Goal: Task Accomplishment & Management: Manage account settings

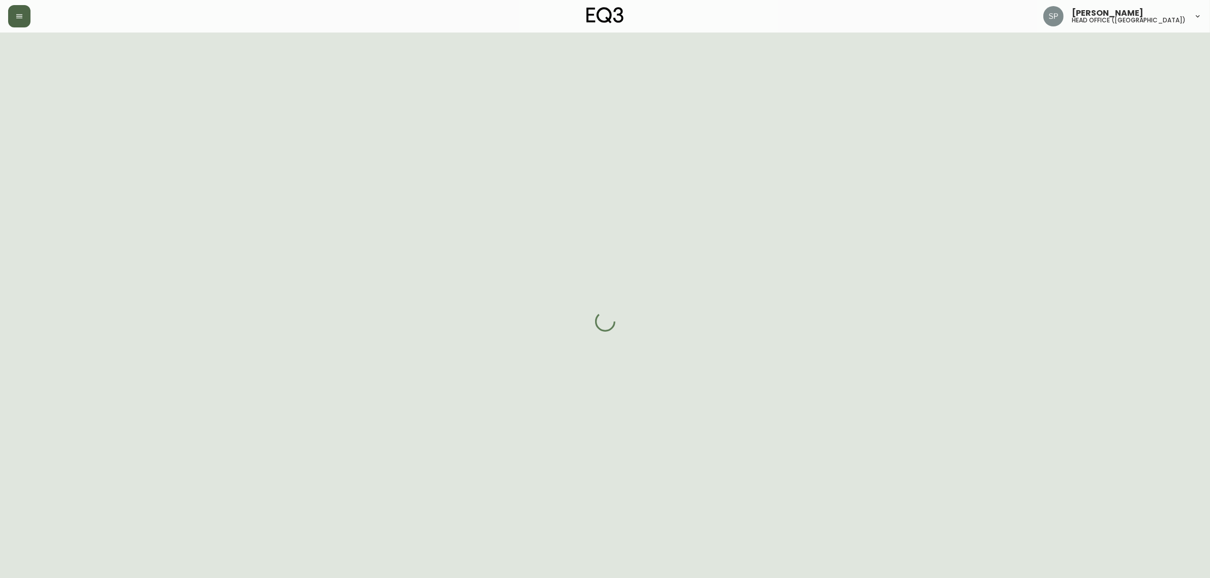
click at [15, 14] on icon "button" at bounding box center [19, 16] width 8 height 8
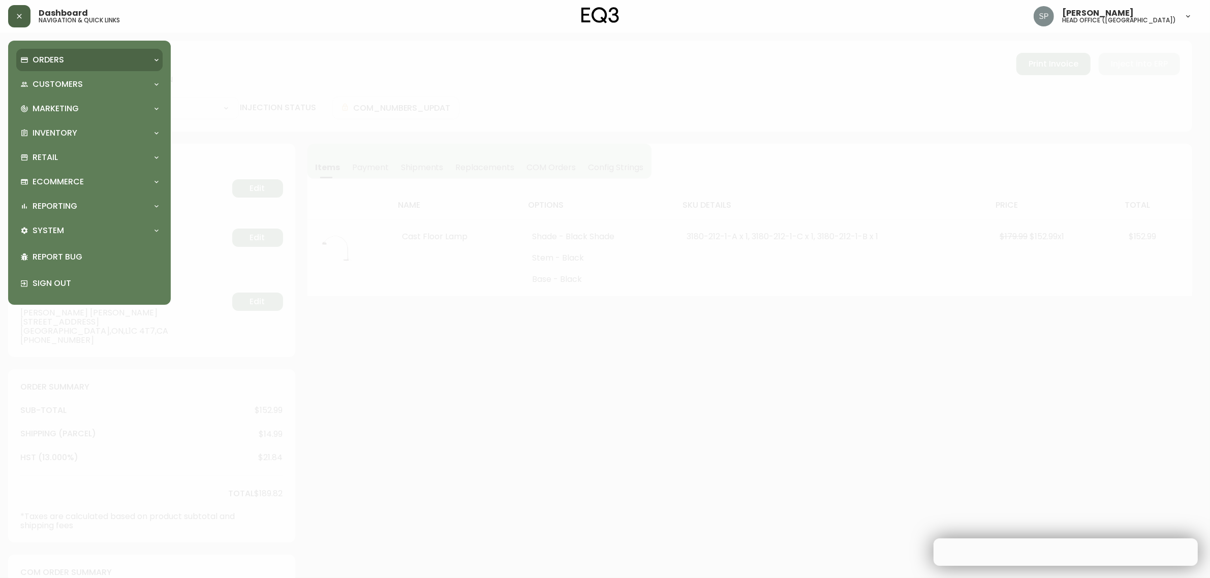
type input "Fully Shipped"
select select "FULLY_SHIPPED"
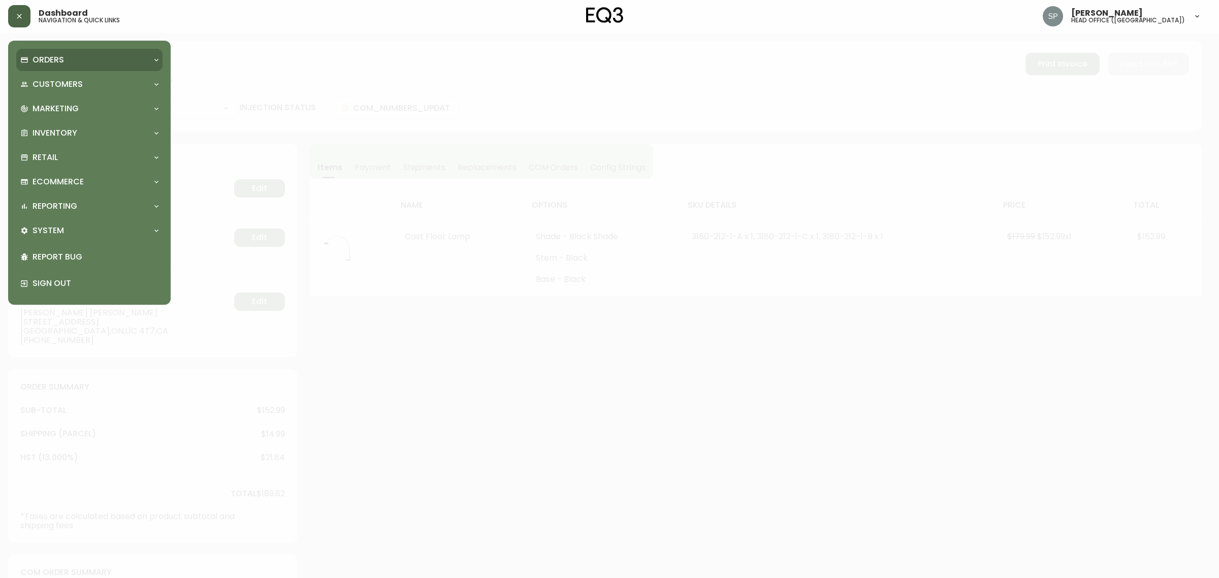
click at [49, 62] on p "Orders" at bounding box center [48, 59] width 31 height 11
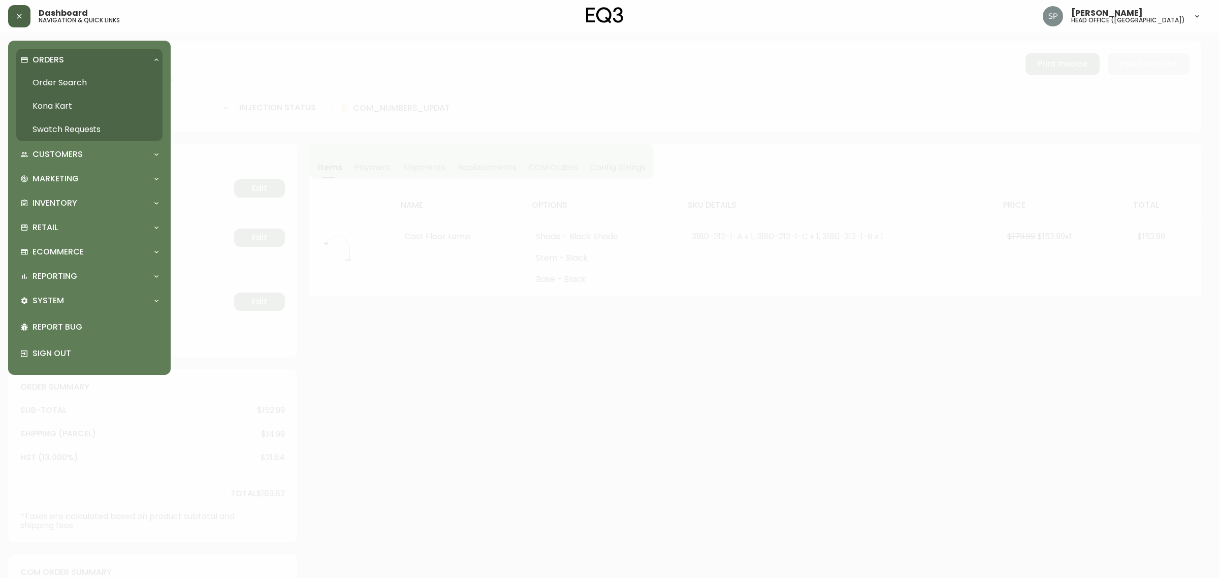
click at [56, 81] on link "Order Search" at bounding box center [89, 82] width 146 height 23
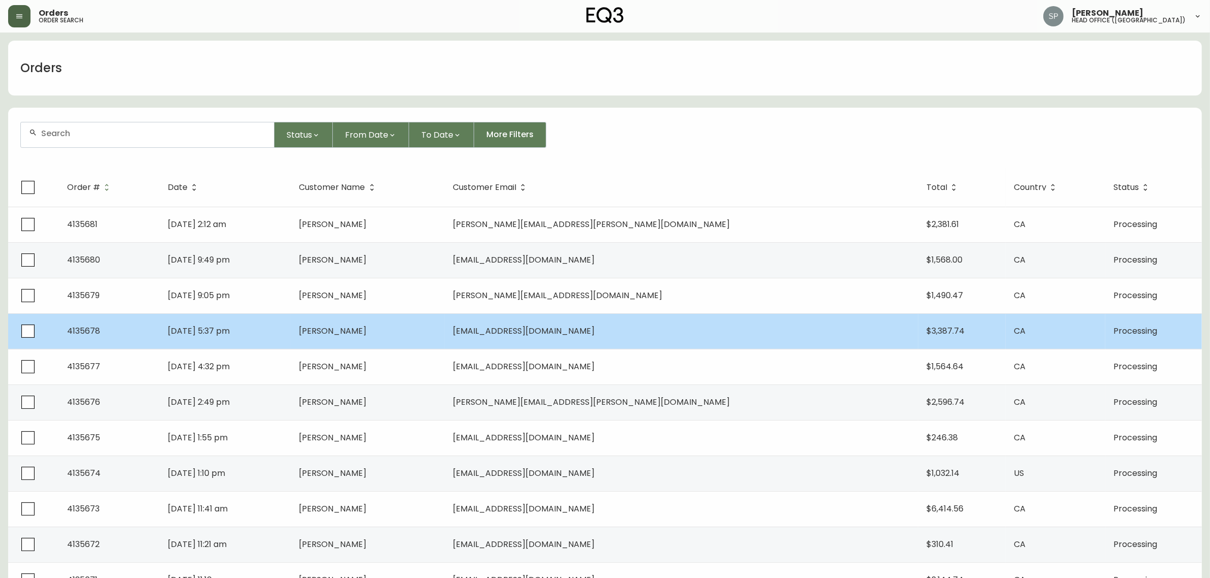
click at [229, 321] on td "[DATE] 5:37 pm" at bounding box center [226, 331] width 132 height 36
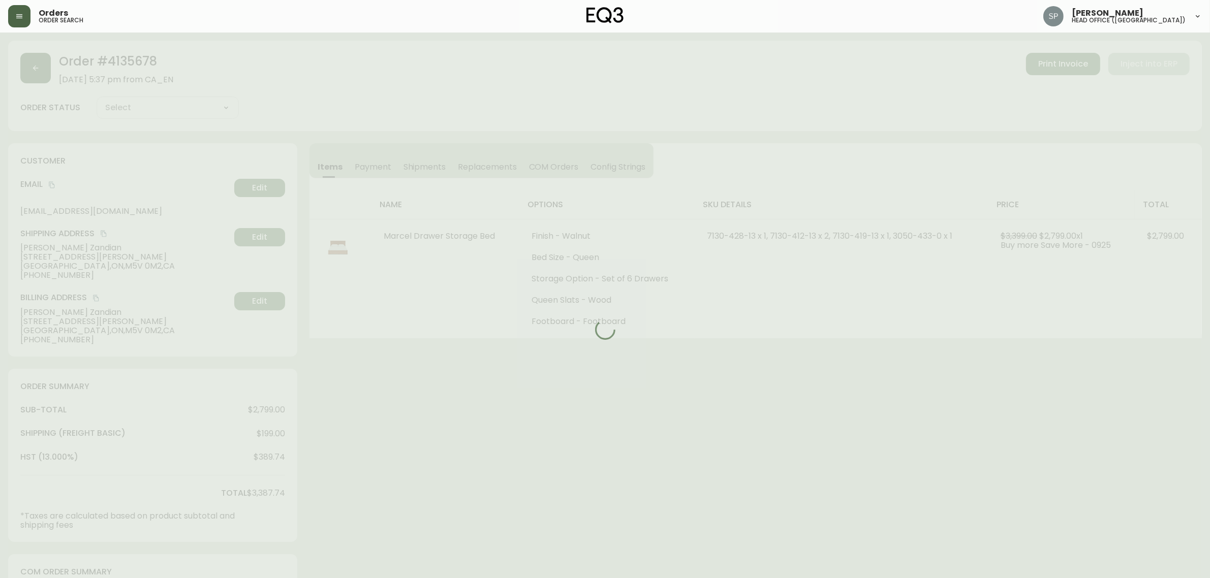
type input "Processing"
select select "PROCESSING"
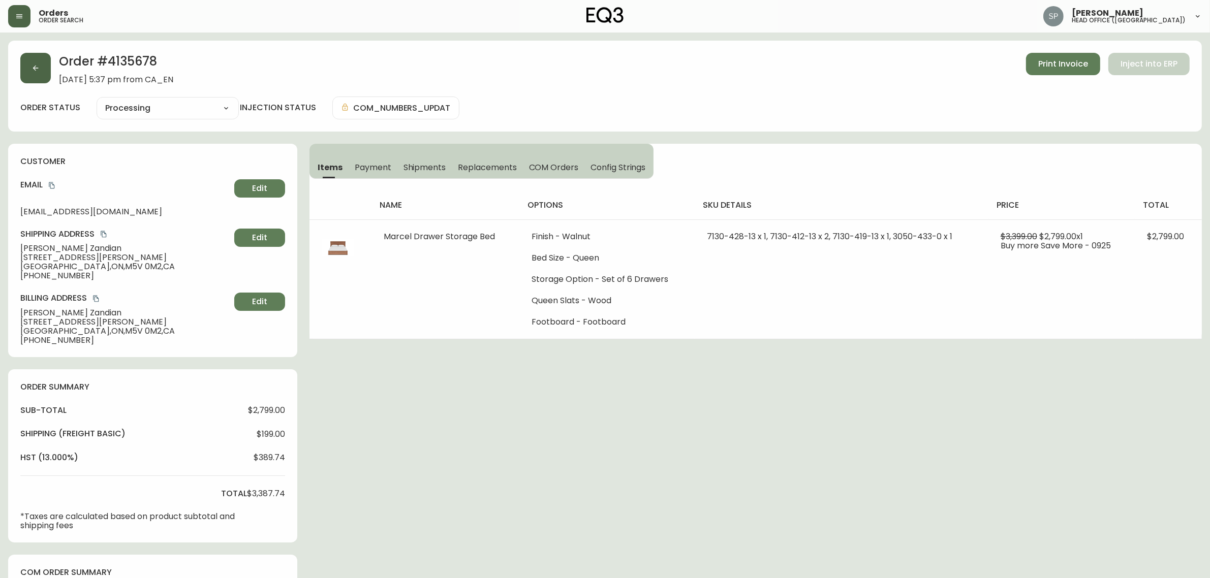
click at [37, 76] on button "button" at bounding box center [35, 68] width 30 height 30
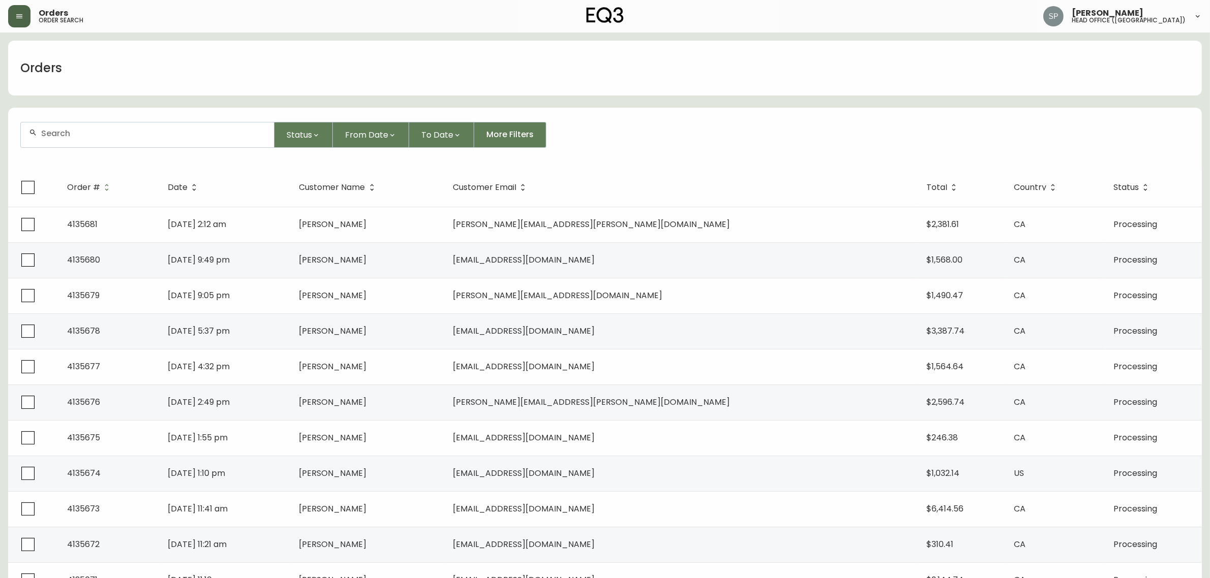
click at [80, 132] on input "text" at bounding box center [153, 134] width 225 height 10
paste input "41354437"
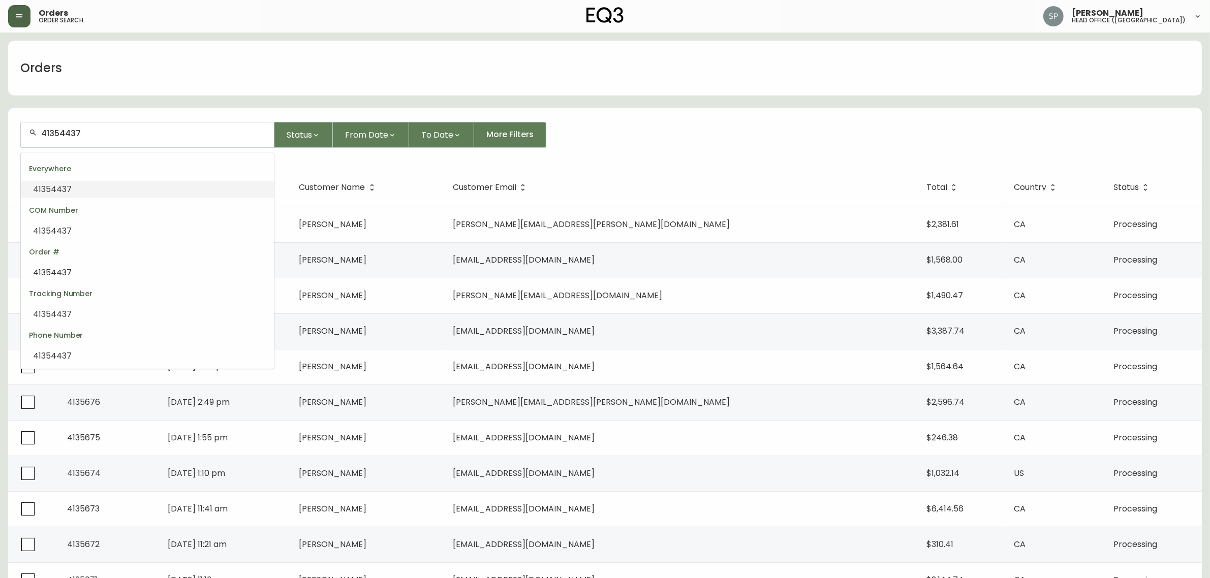
click at [153, 186] on li "41354437" at bounding box center [147, 189] width 253 height 17
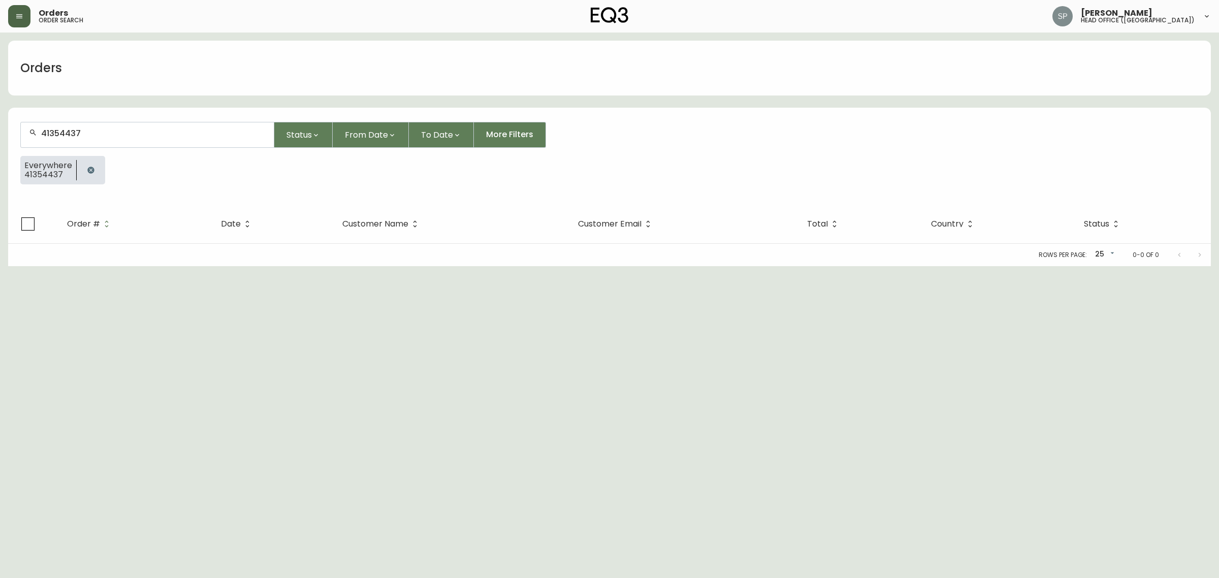
click at [64, 135] on input "41354437" at bounding box center [153, 134] width 225 height 10
type input "4135437"
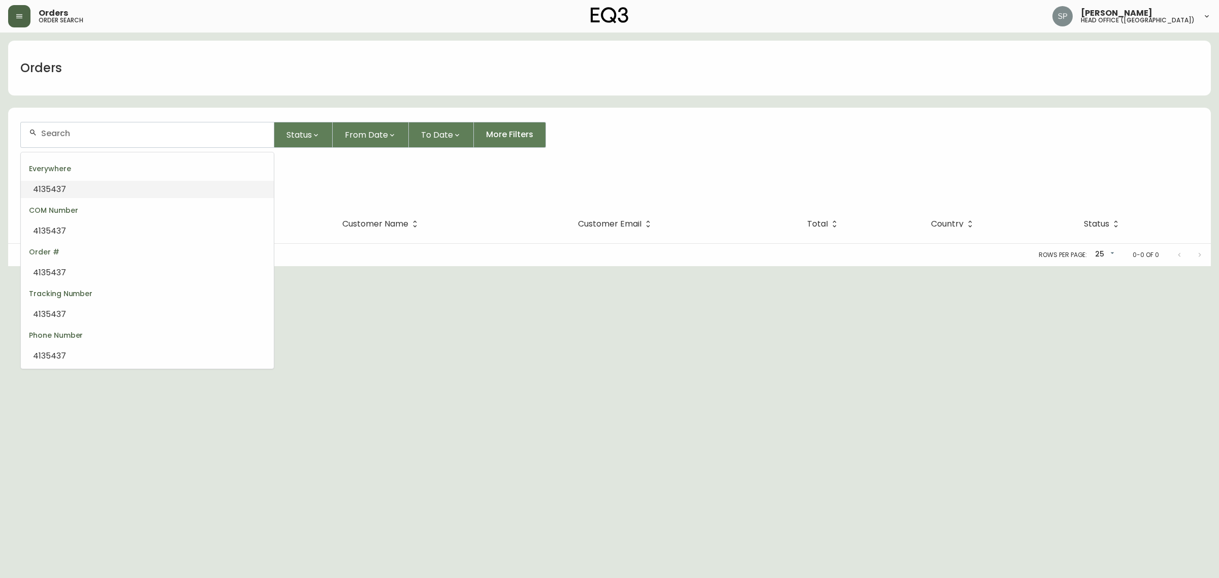
type input "4135437"
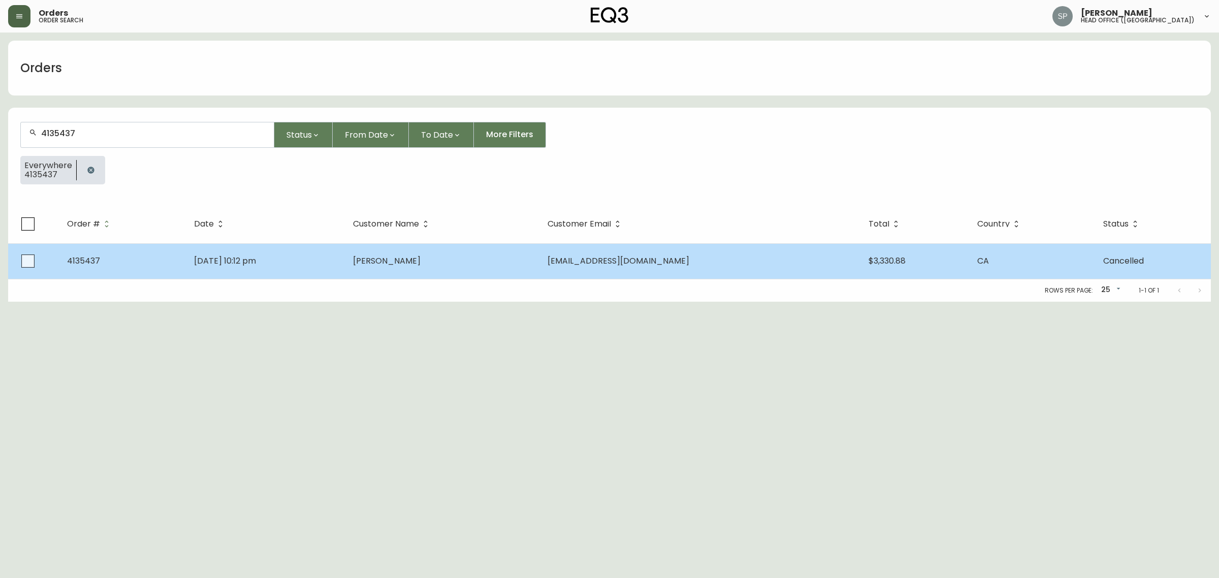
click at [399, 253] on td "[PERSON_NAME]" at bounding box center [442, 261] width 194 height 36
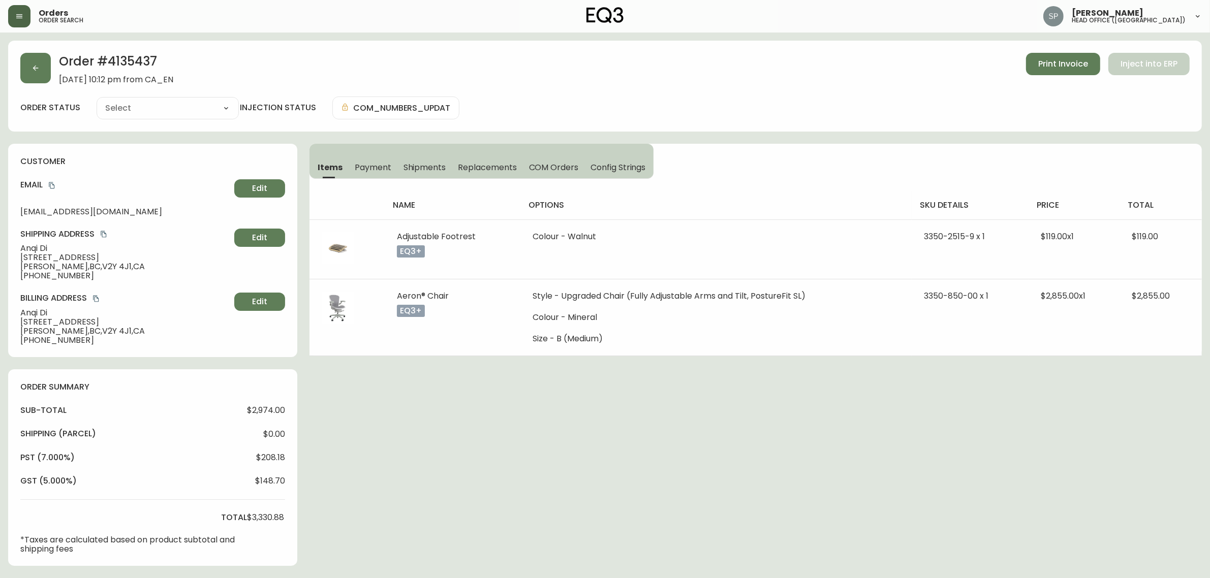
type input "Cancelled"
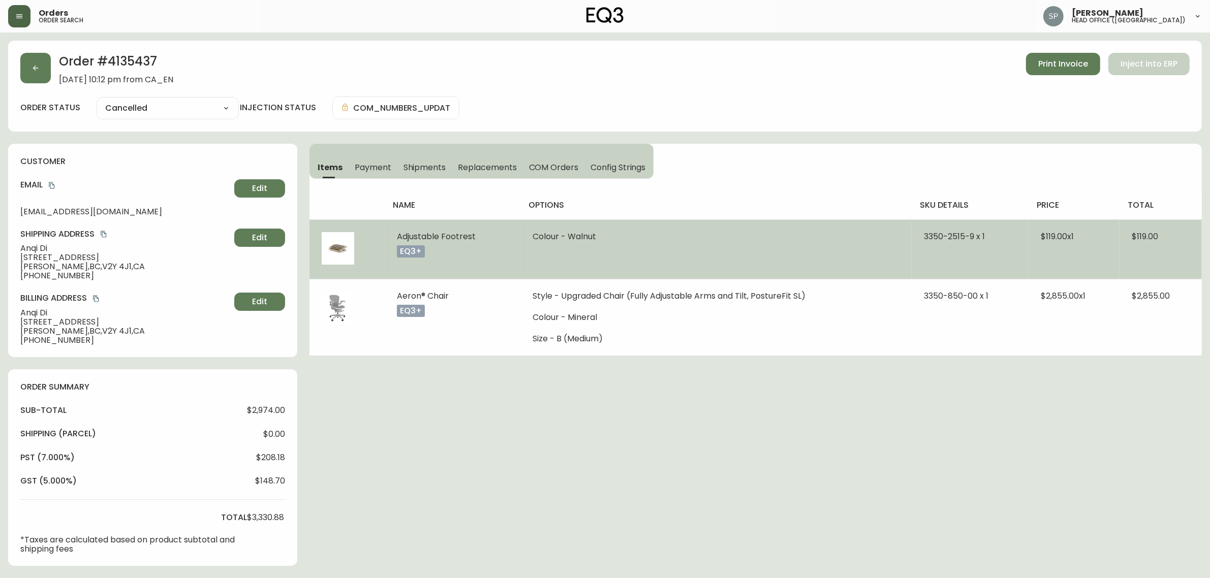
select select "CANCELLED"
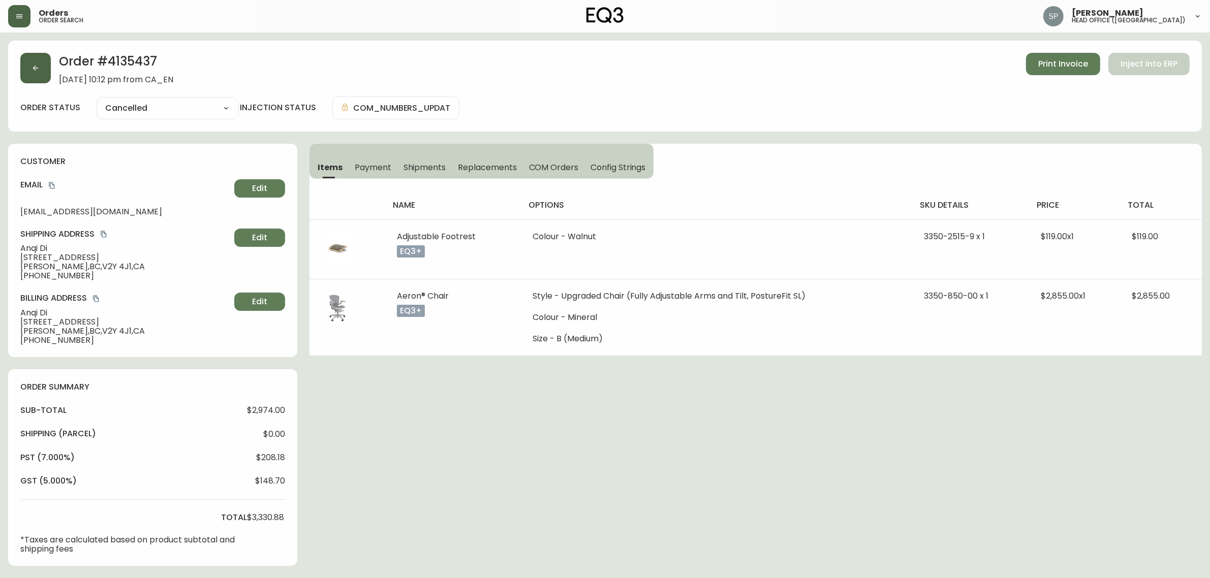
click at [39, 61] on button "button" at bounding box center [35, 68] width 30 height 30
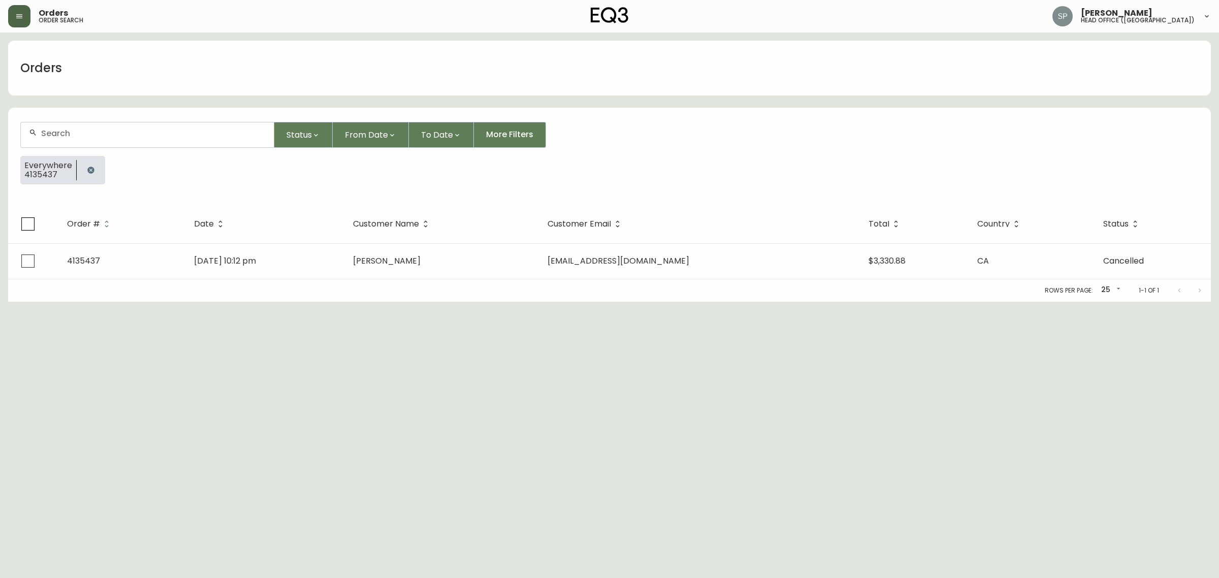
click at [92, 122] on div at bounding box center [147, 134] width 253 height 25
paste input "4134370"
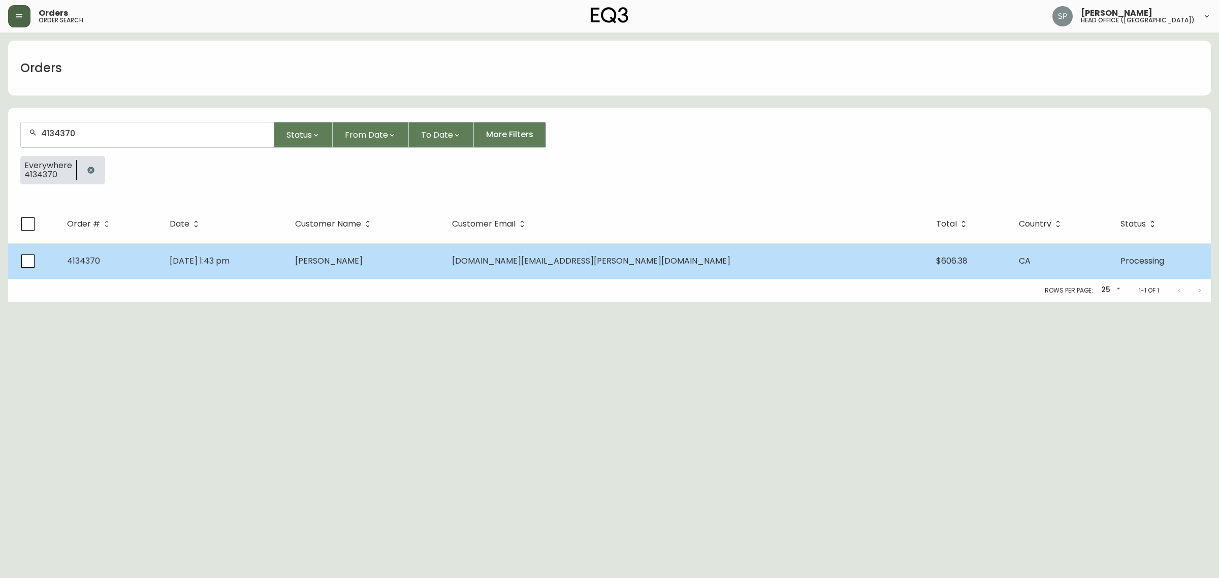
type input "4134370"
click at [394, 250] on td "[PERSON_NAME]" at bounding box center [365, 261] width 157 height 36
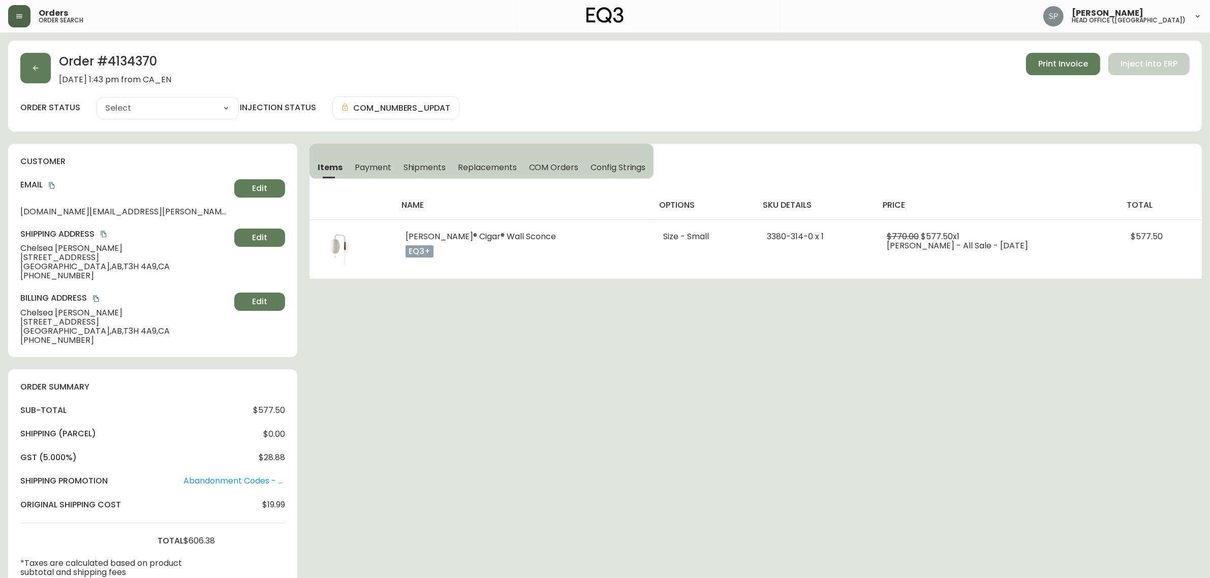
type input "Processing"
select select "PROCESSING"
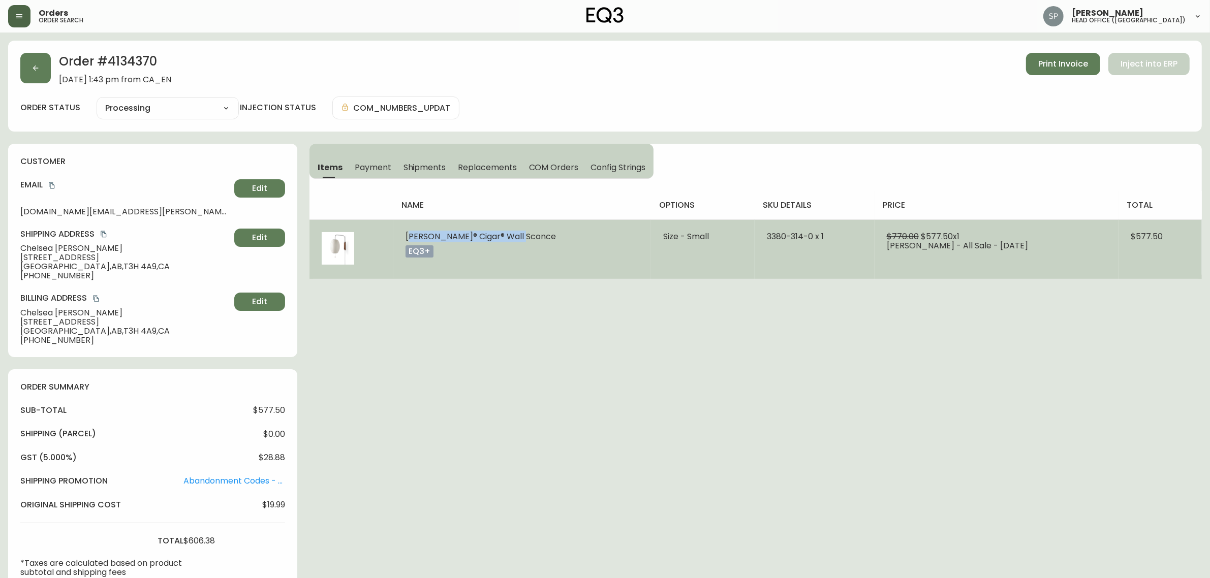
drag, startPoint x: 407, startPoint y: 237, endPoint x: 529, endPoint y: 237, distance: 121.4
click at [529, 237] on td "[PERSON_NAME]® Cigar® Wall Sconce eq3+" at bounding box center [522, 248] width 258 height 59
copy span "[PERSON_NAME]® Cigar® Wall Sconce"
